Goal: Task Accomplishment & Management: Complete application form

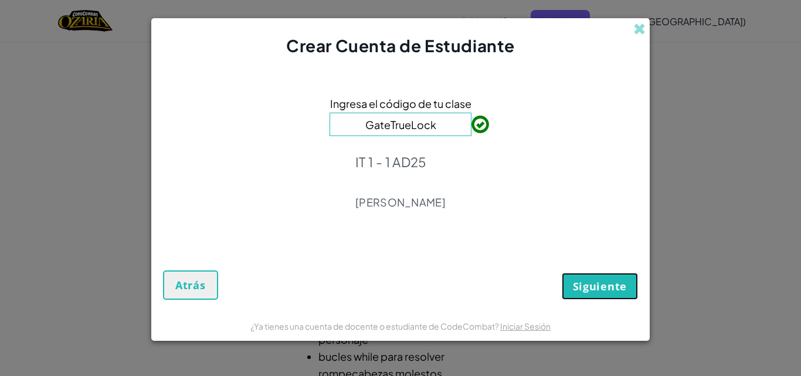
click at [585, 287] on span "Siguiente" at bounding box center [600, 286] width 54 height 14
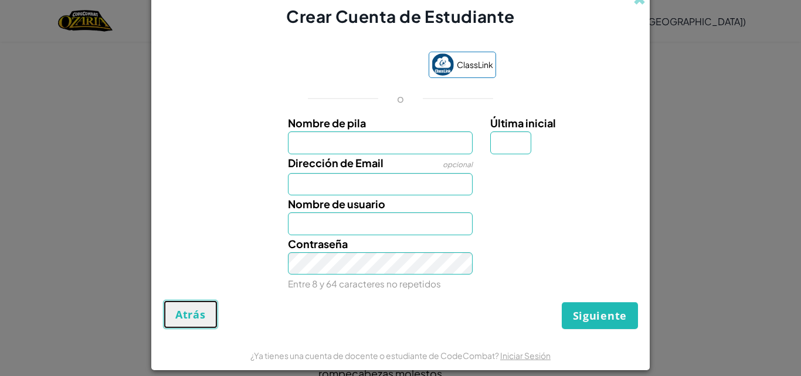
click at [187, 312] on span "Atrás" at bounding box center [190, 314] width 30 height 14
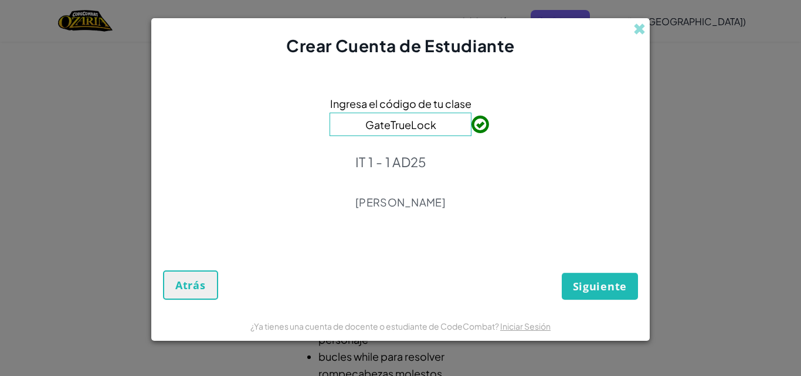
click at [187, 312] on div "¿Ya tienes una cuenta de docente o estudiante de CodeCombat? Iniciar Sesión" at bounding box center [400, 325] width 498 height 29
click at [199, 280] on span "Atrás" at bounding box center [190, 285] width 30 height 14
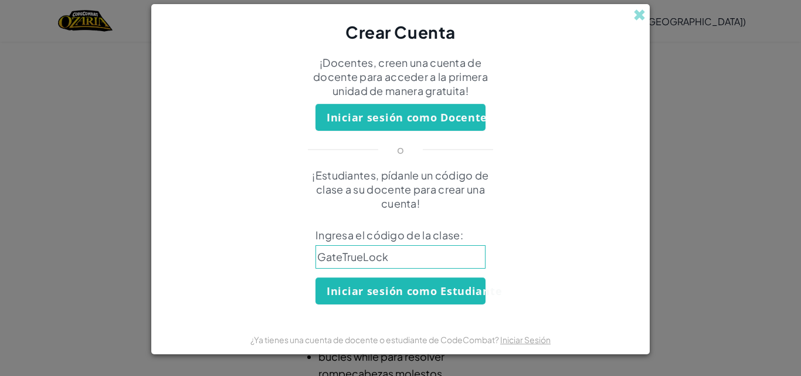
click at [628, 13] on div "Crear Cuenta" at bounding box center [400, 23] width 498 height 39
